Goal: Find specific page/section: Find specific page/section

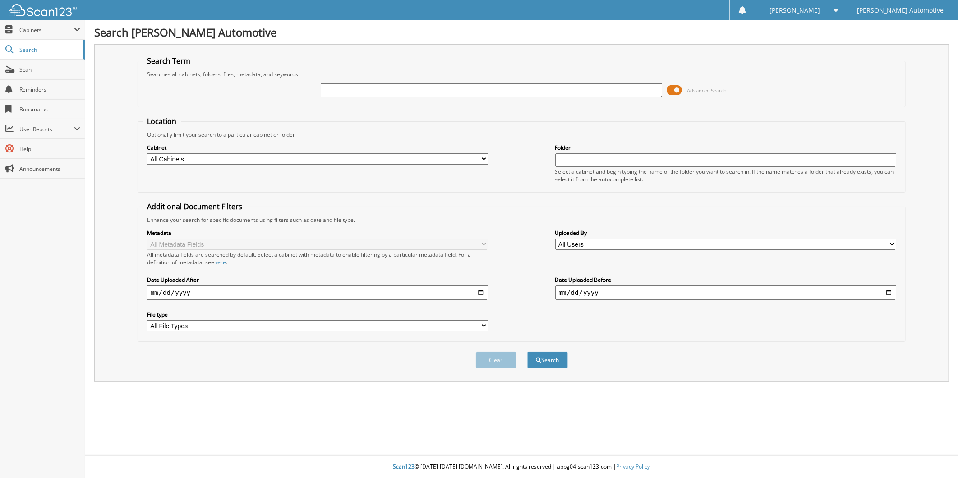
click at [667, 91] on span at bounding box center [674, 90] width 15 height 14
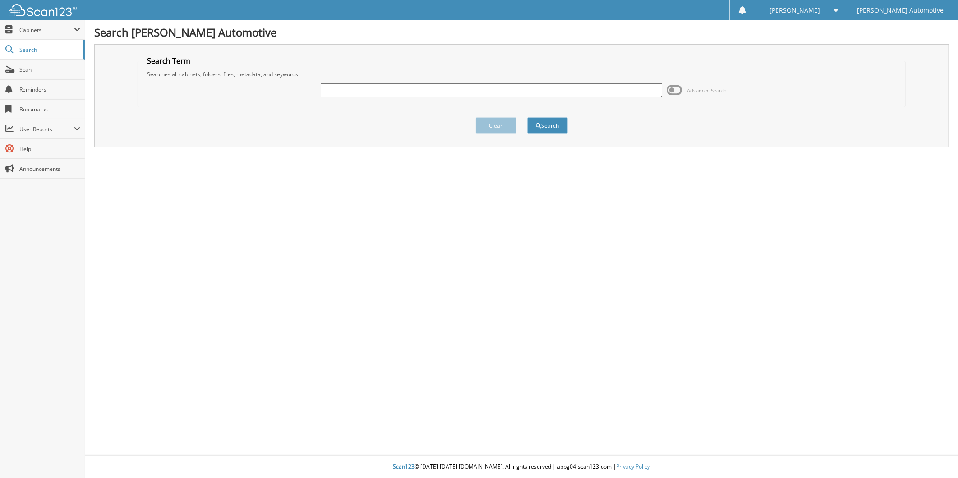
click at [376, 89] on input "text" at bounding box center [492, 90] width 342 height 14
type input "[PERSON_NAME]"
click at [491, 127] on button "Clear" at bounding box center [496, 125] width 41 height 17
click at [667, 91] on span at bounding box center [674, 90] width 15 height 14
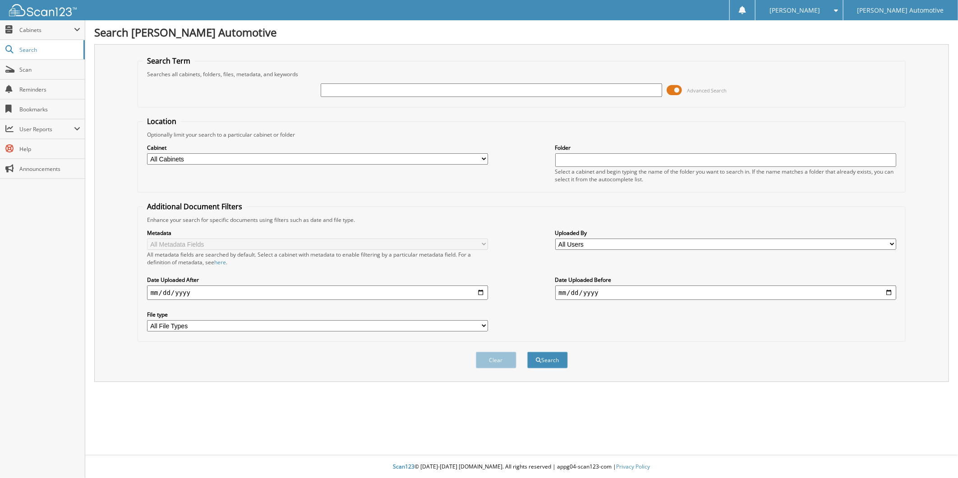
click at [376, 89] on input "text" at bounding box center [492, 90] width 342 height 14
type input "[PERSON_NAME]"
click at [527, 352] on button "Search" at bounding box center [547, 360] width 41 height 17
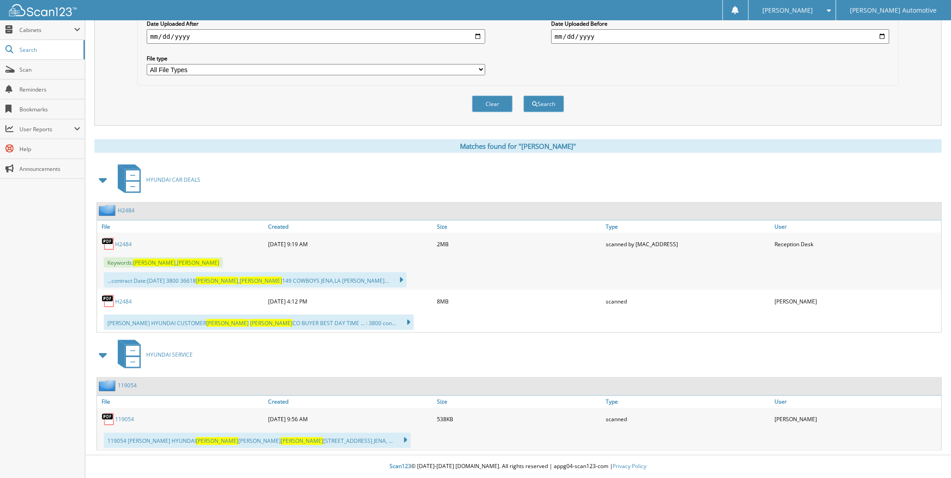
scroll to position [285, 0]
click at [124, 240] on link "H2484" at bounding box center [123, 244] width 17 height 8
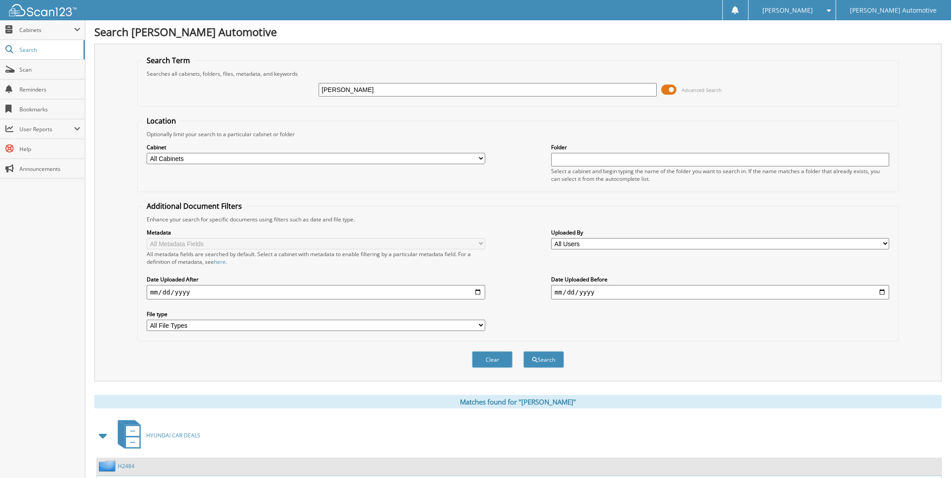
scroll to position [0, 0]
click at [22, 70] on span "Scan" at bounding box center [49, 70] width 61 height 8
